Goal: Information Seeking & Learning: Learn about a topic

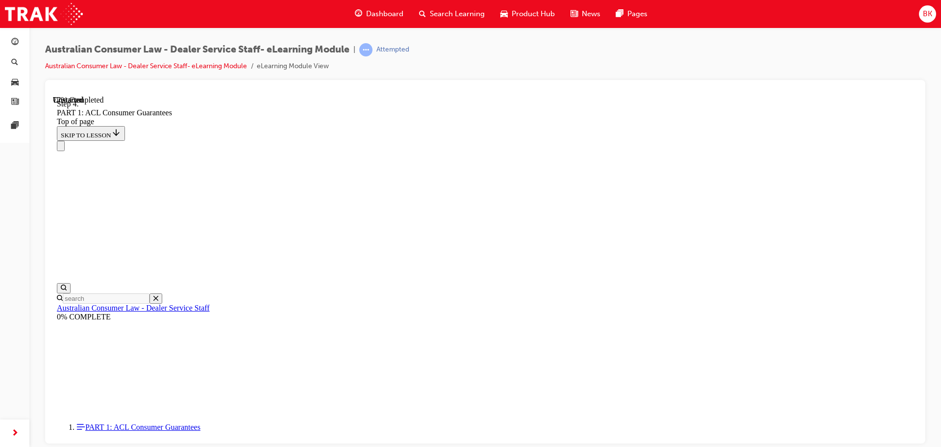
scroll to position [7554, 0]
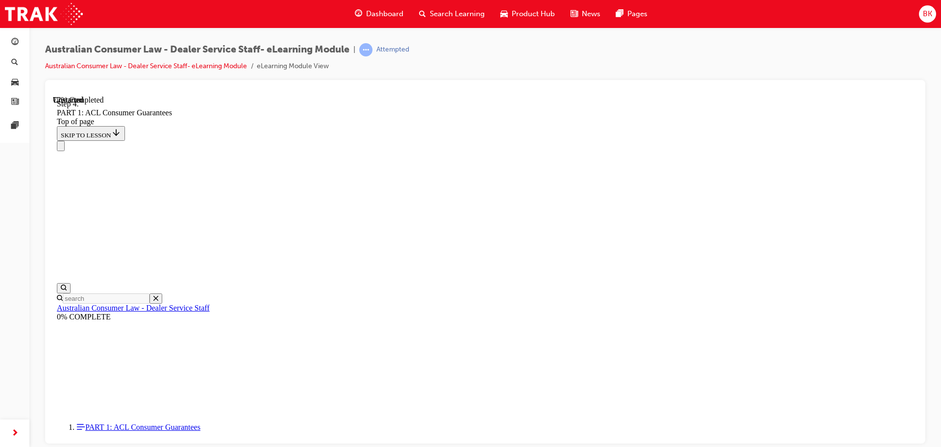
scroll to position [7505, 0]
drag, startPoint x: 760, startPoint y: 341, endPoint x: 761, endPoint y: 334, distance: 6.9
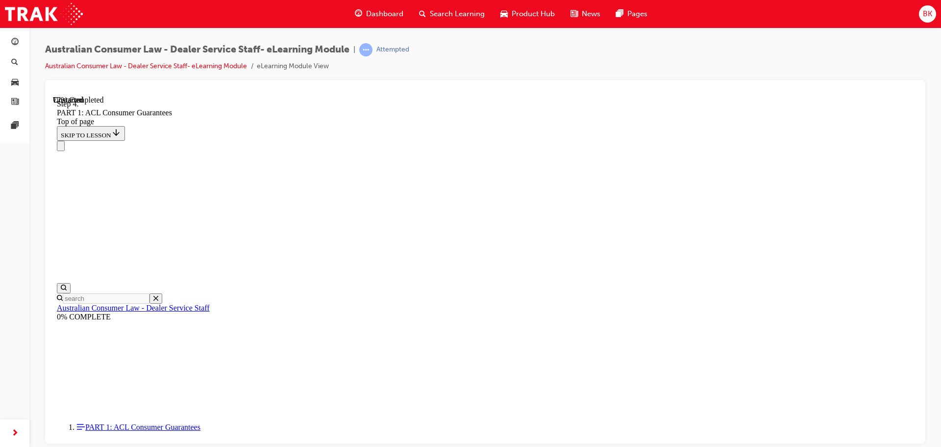
scroll to position [7554, 0]
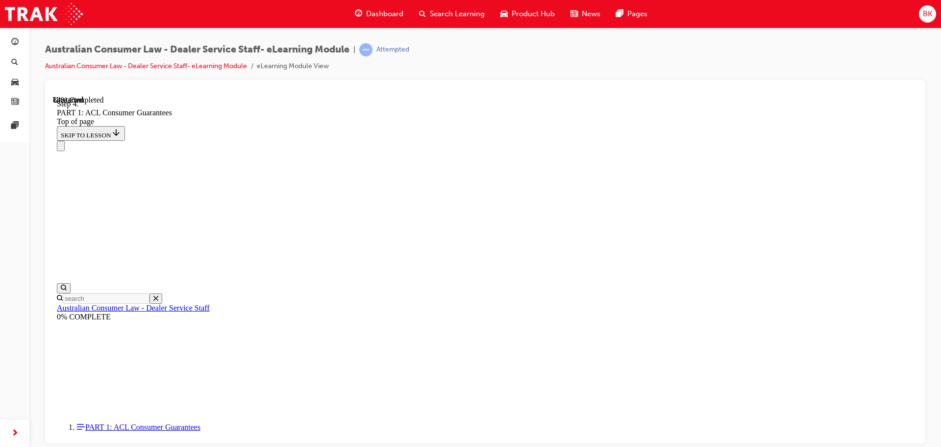
scroll to position [8545, 0]
